Goal: Task Accomplishment & Management: Manage account settings

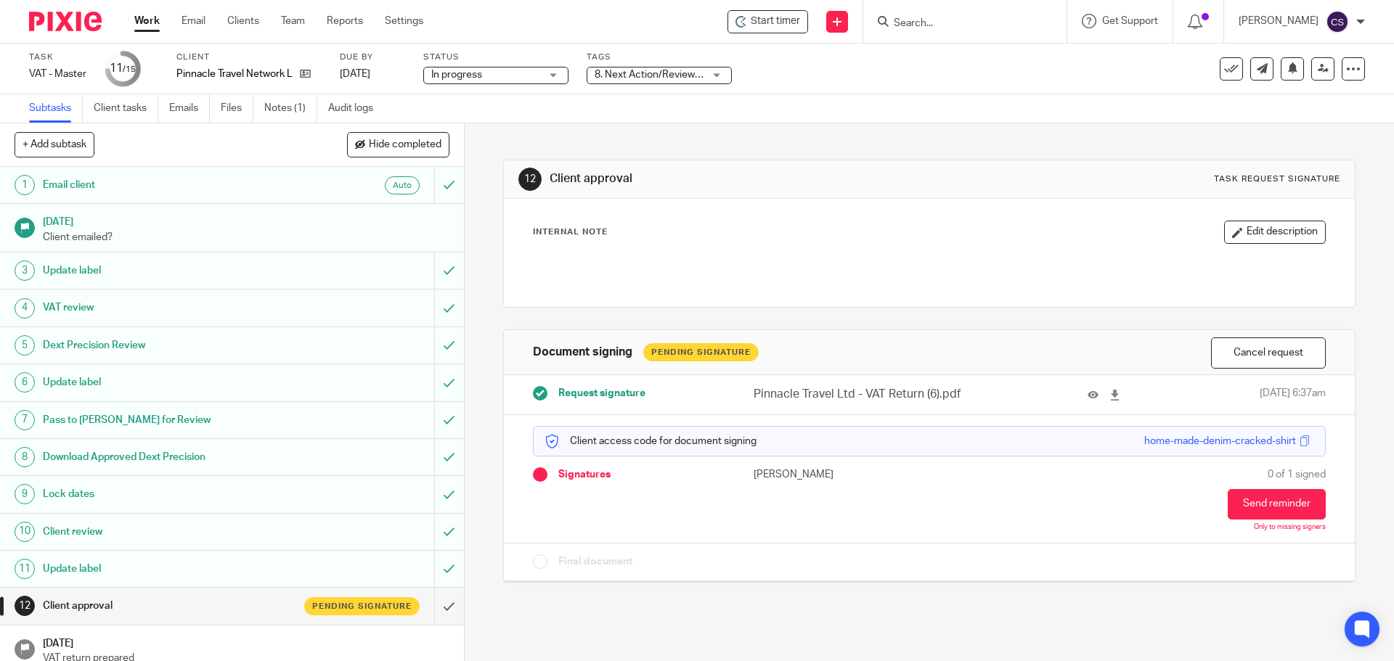
click at [1202, 19] on icon at bounding box center [1194, 22] width 15 height 15
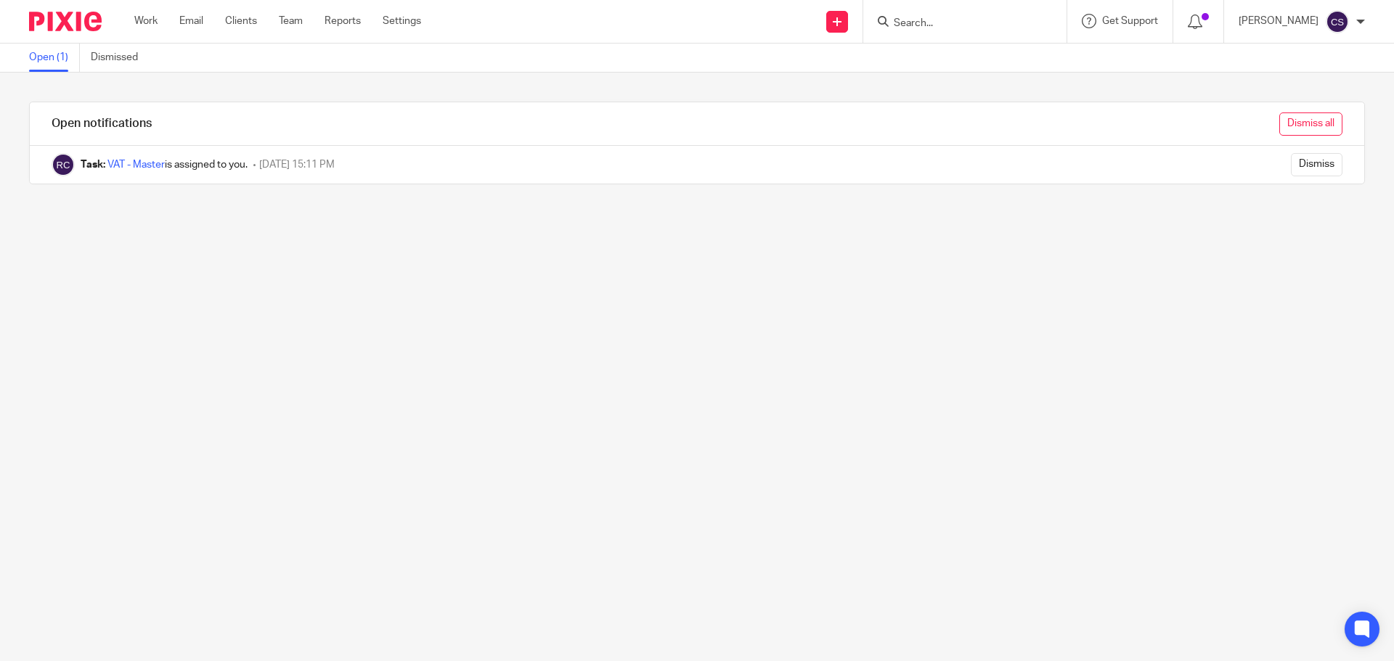
click at [1279, 124] on input "Dismiss all" at bounding box center [1310, 124] width 63 height 23
